Goal: Task Accomplishment & Management: Manage account settings

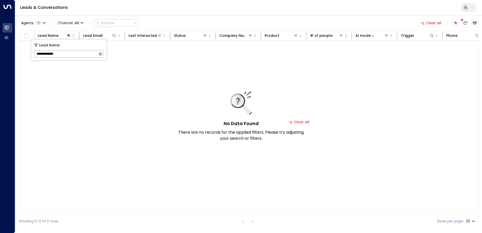
click at [101, 54] on icon "button" at bounding box center [100, 53] width 3 height 3
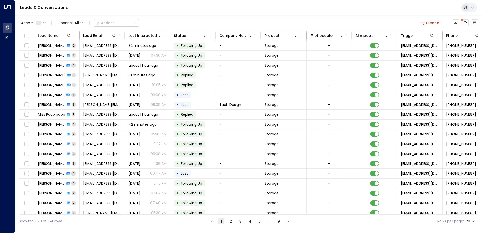
click at [182, 20] on div "Agents 1 Channel: All Actions Clear all" at bounding box center [248, 23] width 459 height 11
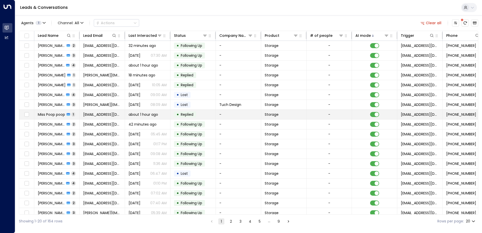
click at [76, 114] on td "Miss Poop poop 1" at bounding box center [56, 115] width 45 height 10
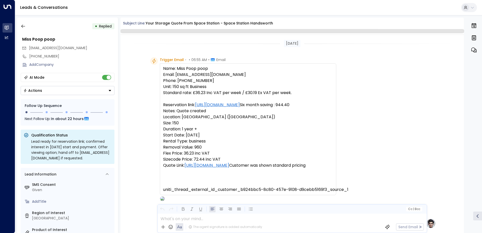
scroll to position [276, 0]
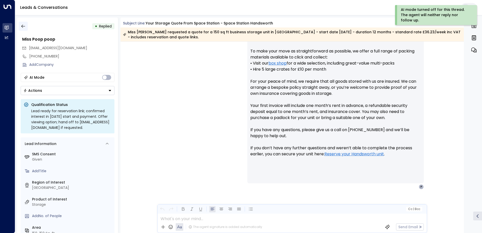
click at [22, 25] on icon "button" at bounding box center [23, 26] width 5 height 5
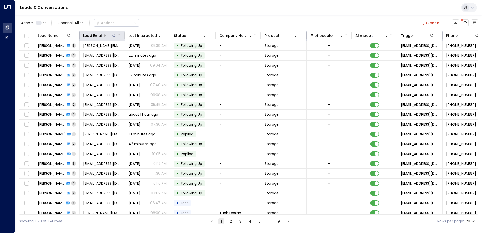
click at [116, 36] on button at bounding box center [114, 35] width 5 height 5
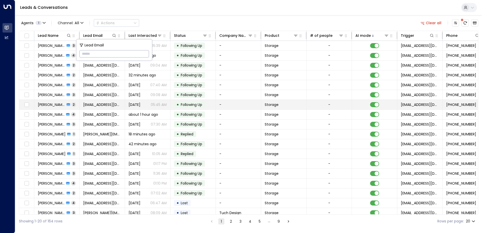
type input "**********"
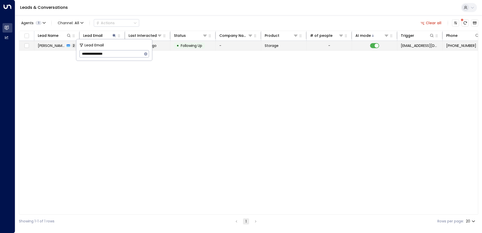
click at [48, 48] on td "Jsnana Jajana 2" at bounding box center [56, 46] width 45 height 10
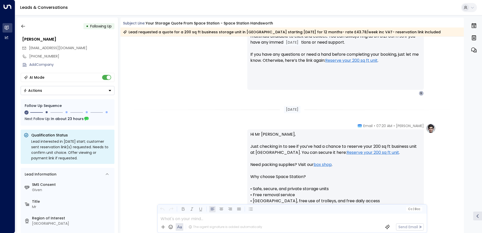
scroll to position [406, 0]
